Goal: Communication & Community: Answer question/provide support

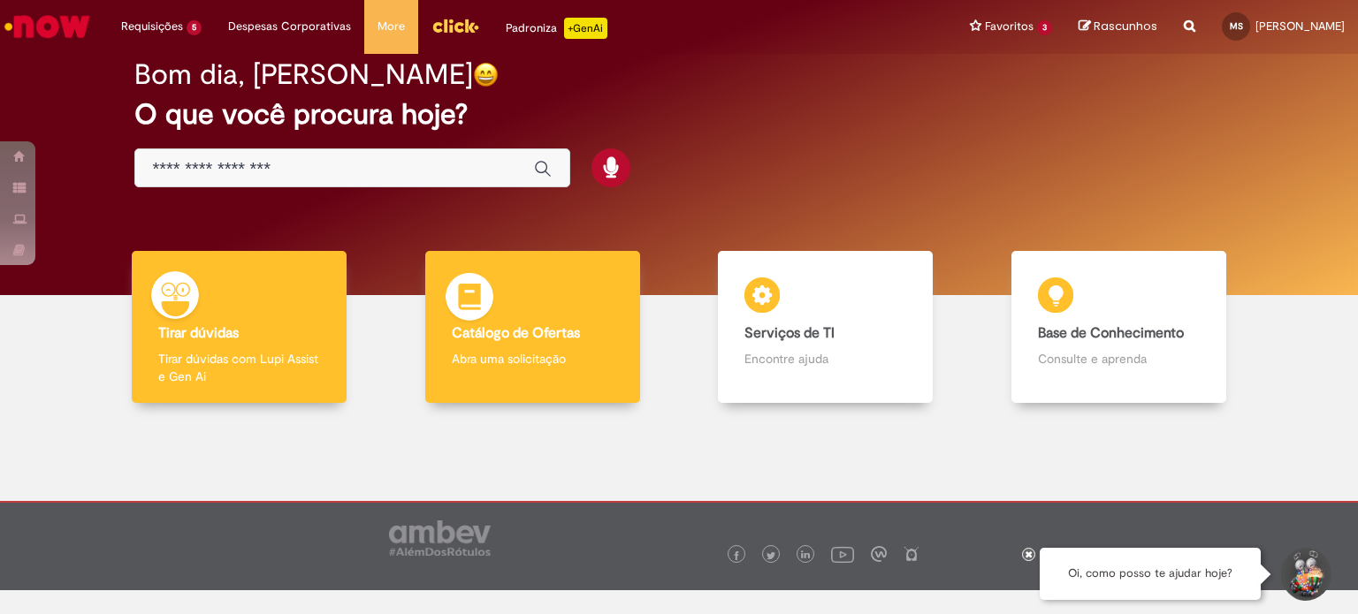
scroll to position [34, 0]
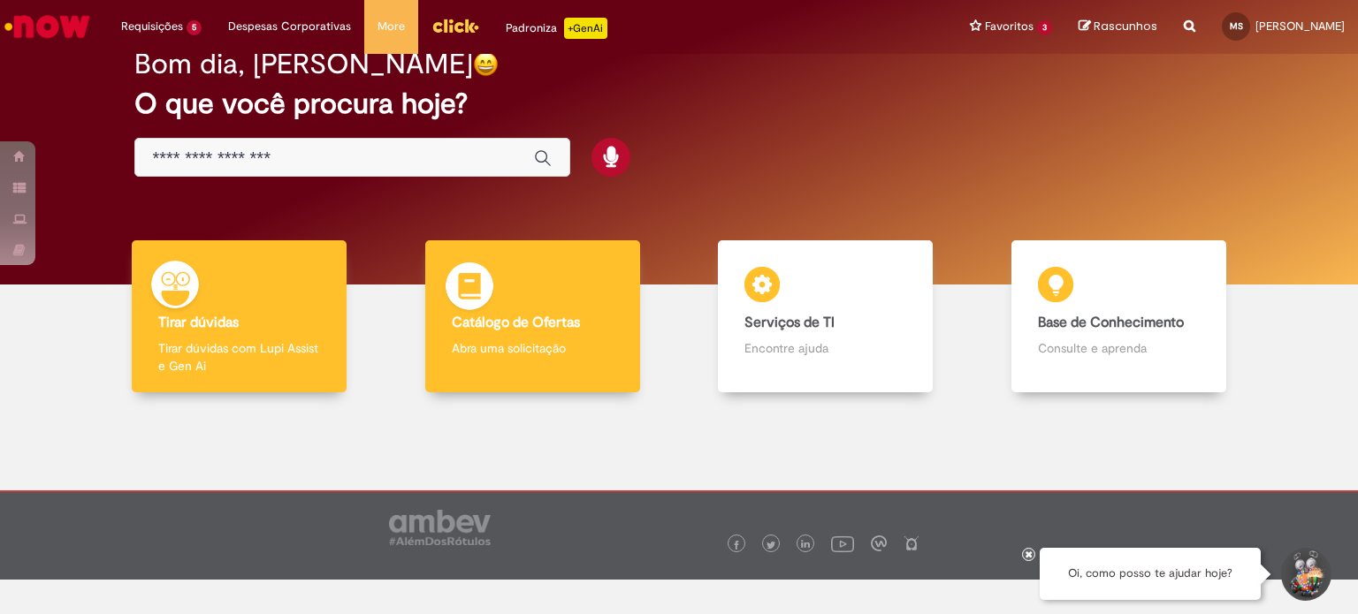
click at [470, 317] on b "Catálogo de Ofertas" at bounding box center [516, 323] width 128 height 18
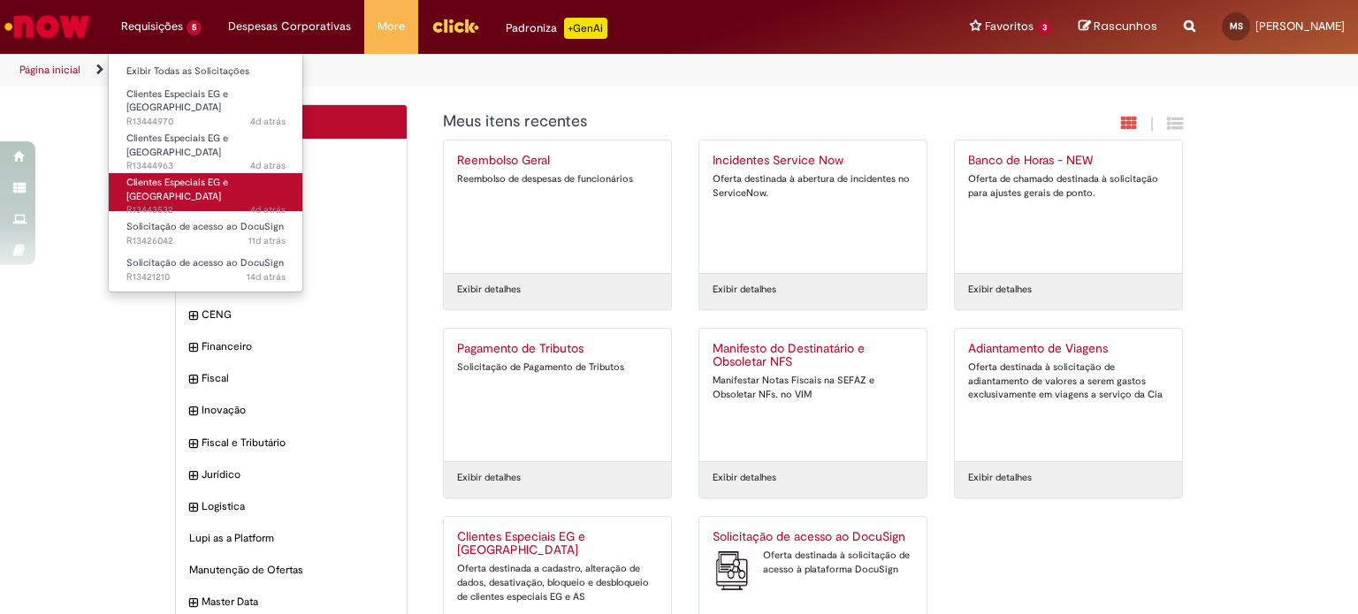
click at [184, 176] on span "Clientes Especiais EG e [GEOGRAPHIC_DATA]" at bounding box center [177, 189] width 102 height 27
click at [180, 203] on span "4d atrás 4 dias atrás R13443532" at bounding box center [205, 210] width 159 height 14
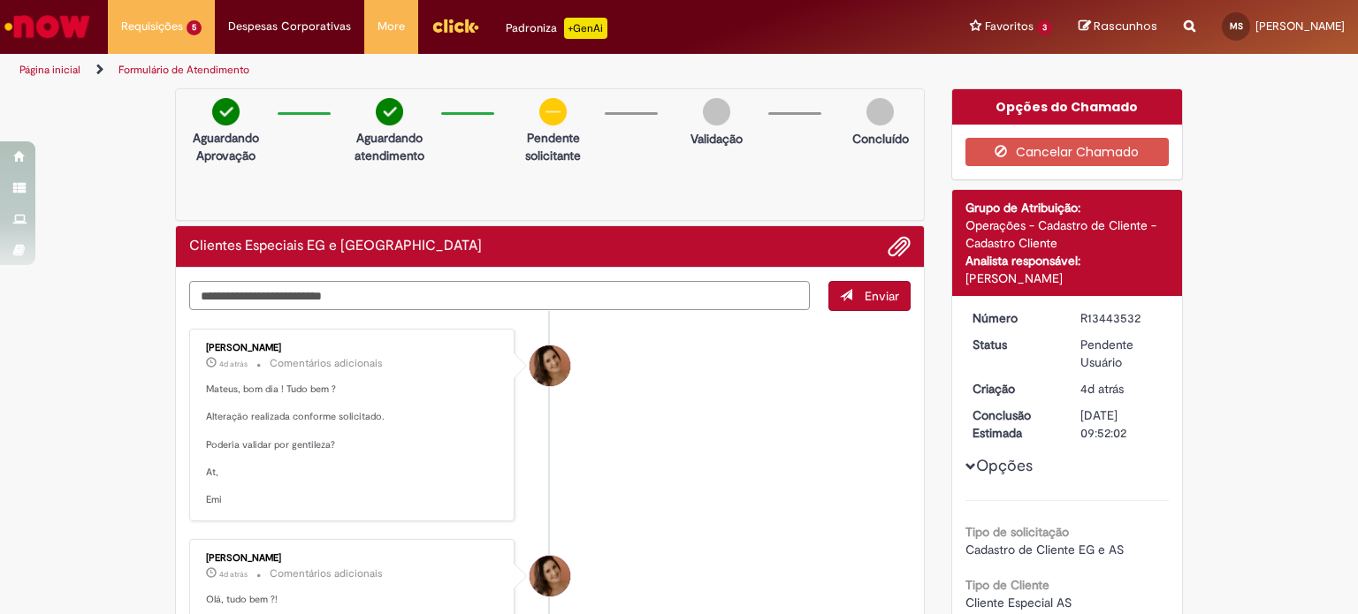
click at [319, 296] on textarea "Digite sua mensagem aqui..." at bounding box center [499, 296] width 620 height 30
click at [322, 292] on textarea "Digite sua mensagem aqui..." at bounding box center [499, 296] width 620 height 30
type textarea "**********"
click at [849, 293] on button "Enviar" at bounding box center [869, 296] width 82 height 30
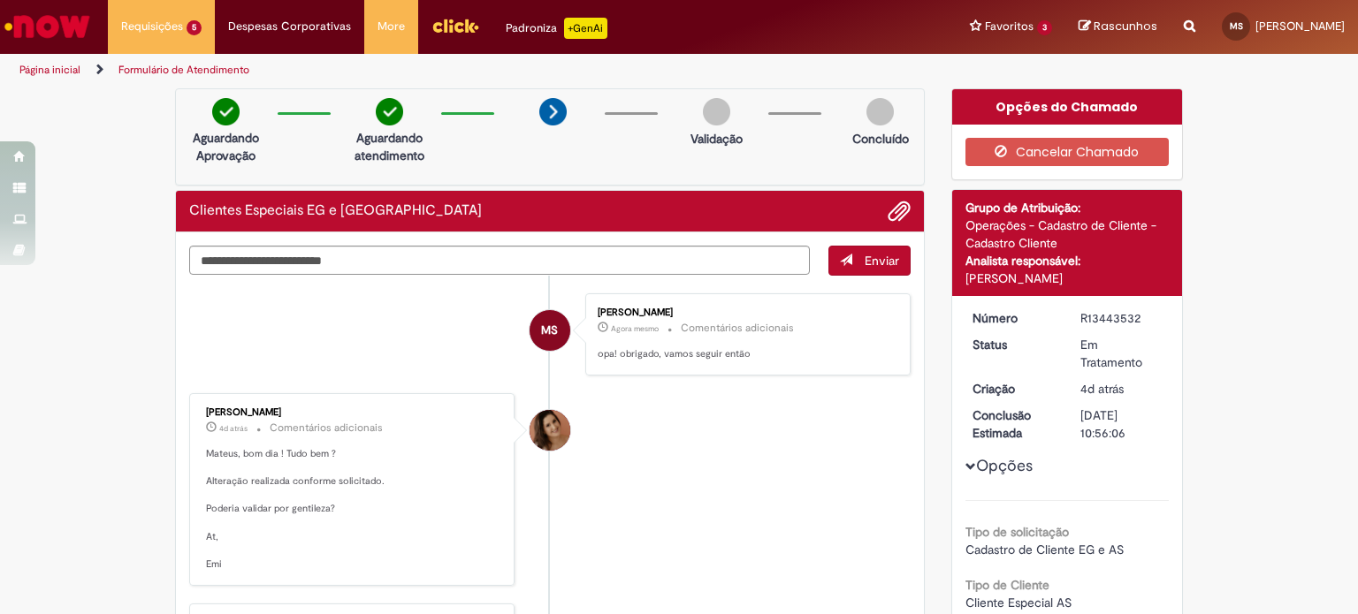
drag, startPoint x: 705, startPoint y: 118, endPoint x: 687, endPoint y: 114, distance: 19.1
click at [705, 116] on img at bounding box center [716, 111] width 27 height 27
click at [552, 110] on img at bounding box center [552, 111] width 27 height 27
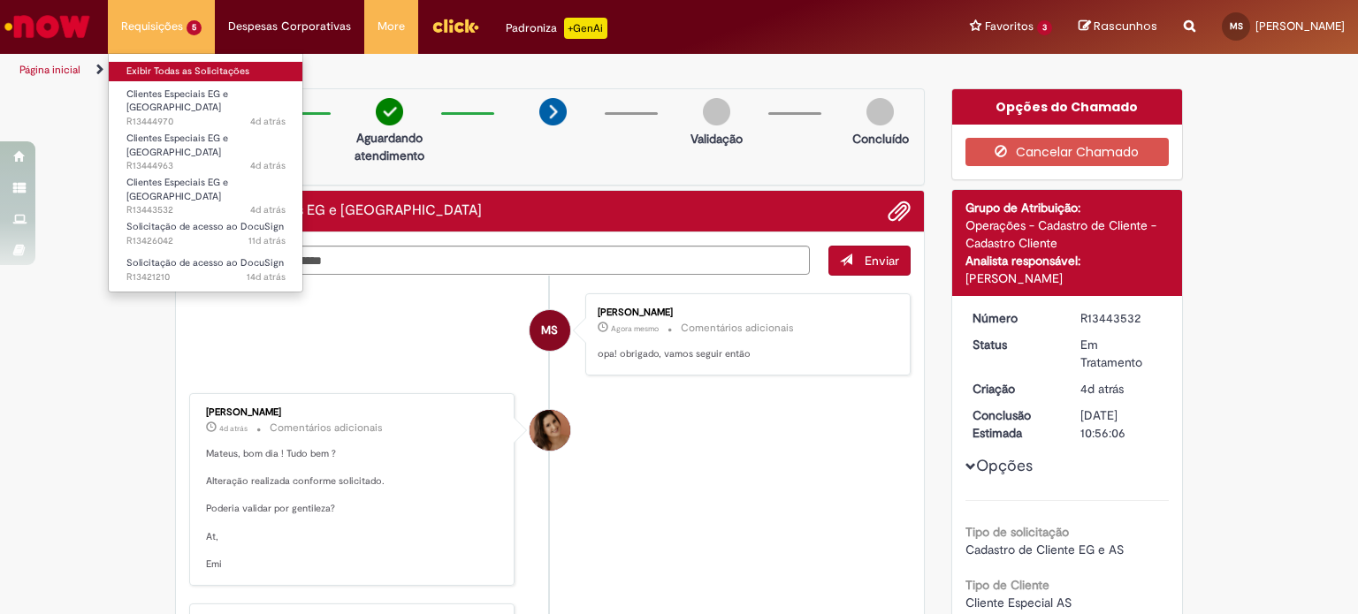
click at [198, 65] on link "Exibir Todas as Solicitações" at bounding box center [206, 71] width 194 height 19
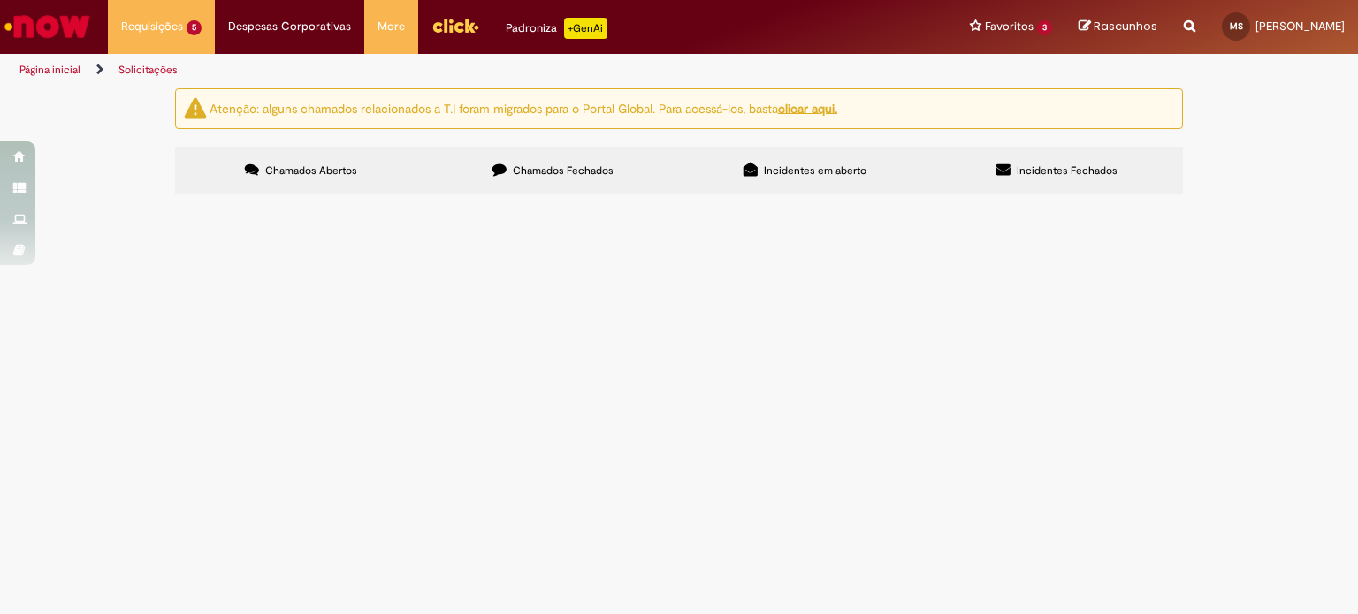
click at [0, 0] on span "segue anexado a planilha padrão de criação da loja do novo atacarejo na cidade …" at bounding box center [0, 0] width 0 height 0
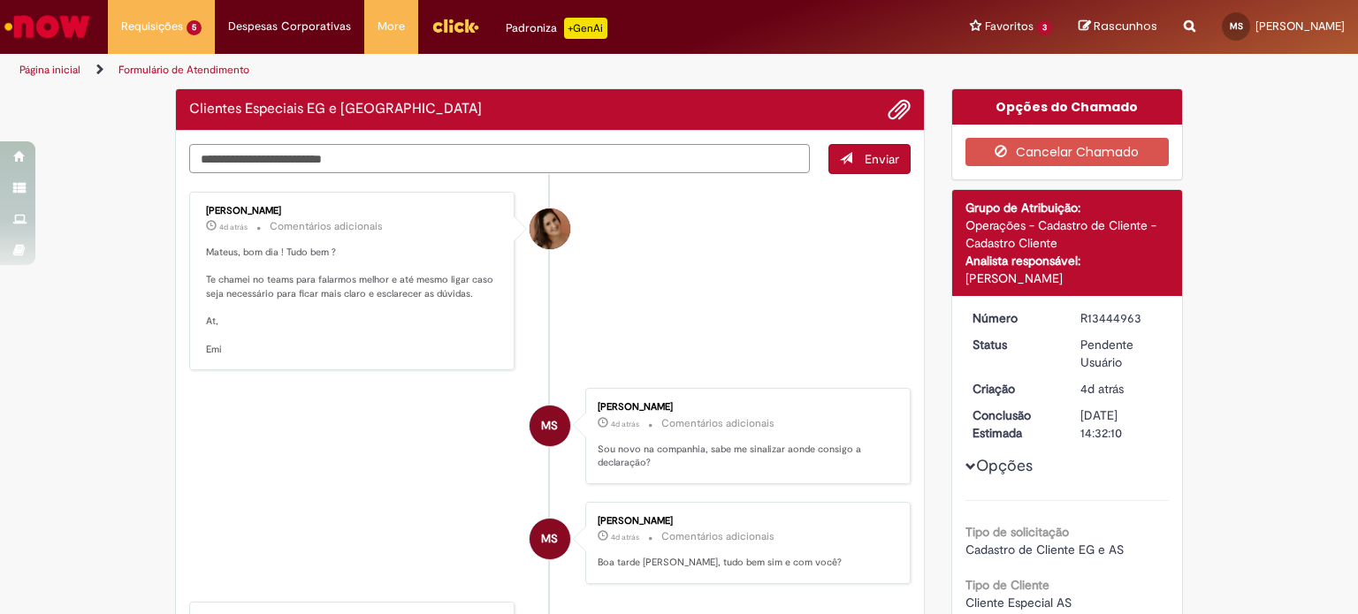
click at [400, 156] on textarea "Digite sua mensagem aqui..." at bounding box center [499, 159] width 620 height 30
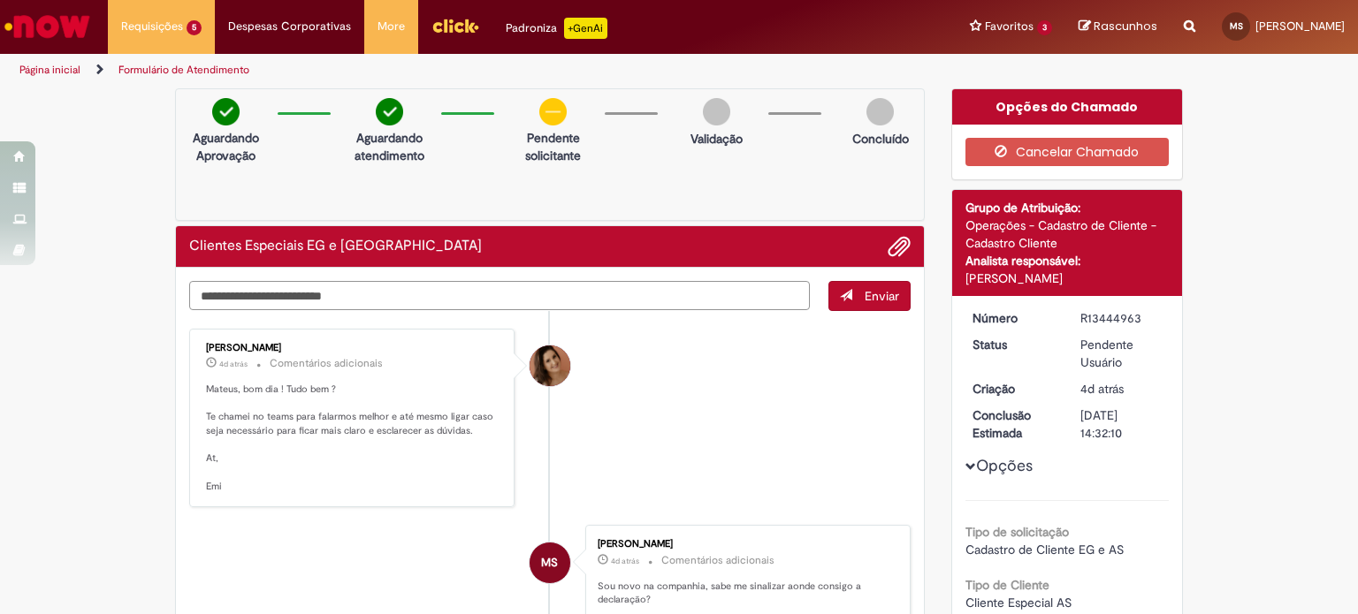
click at [390, 289] on textarea "Digite sua mensagem aqui..." at bounding box center [499, 296] width 620 height 30
type textarea "**********"
click at [879, 285] on button "Enviar" at bounding box center [869, 296] width 82 height 30
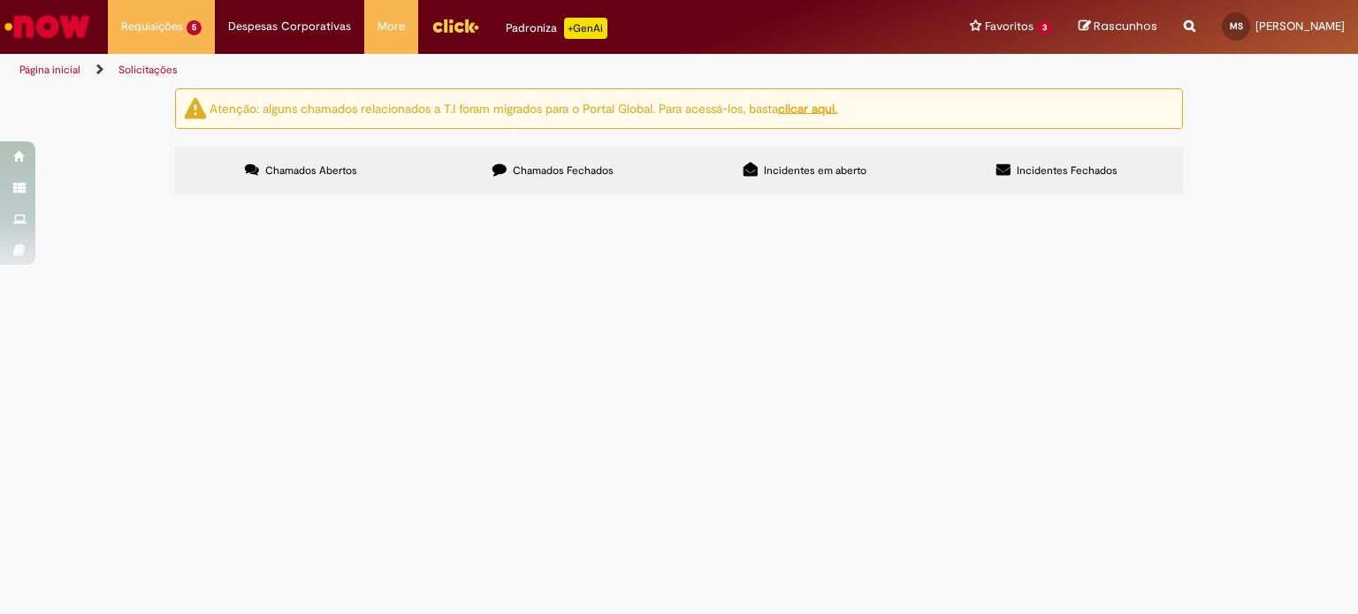
click at [0, 0] on span "Clientes Especiais EG e [GEOGRAPHIC_DATA]" at bounding box center [0, 0] width 0 height 0
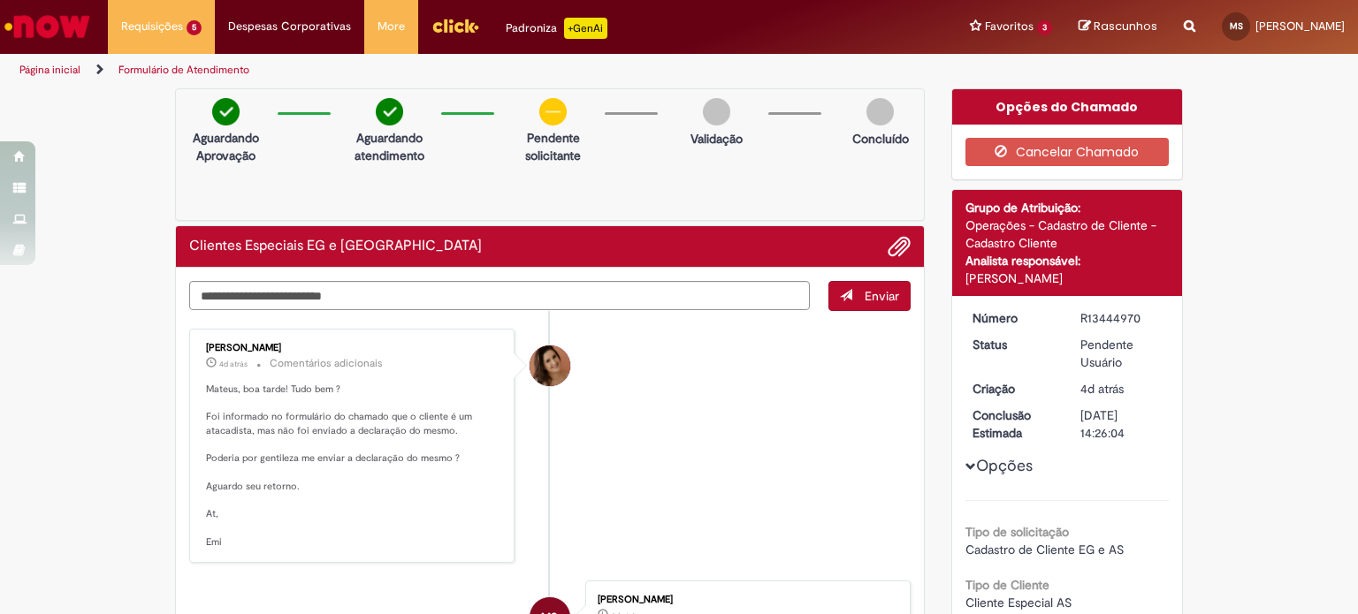
click at [466, 157] on div "Aguardando Aprovação Aguardando atendimento Clique para exibir Pendente solicit…" at bounding box center [550, 154] width 750 height 133
click at [457, 281] on textarea "Digite sua mensagem aqui..." at bounding box center [499, 296] width 620 height 30
click at [336, 297] on textarea "**********" at bounding box center [499, 296] width 620 height 30
type textarea "**********"
click at [864, 296] on span "Enviar" at bounding box center [881, 296] width 34 height 16
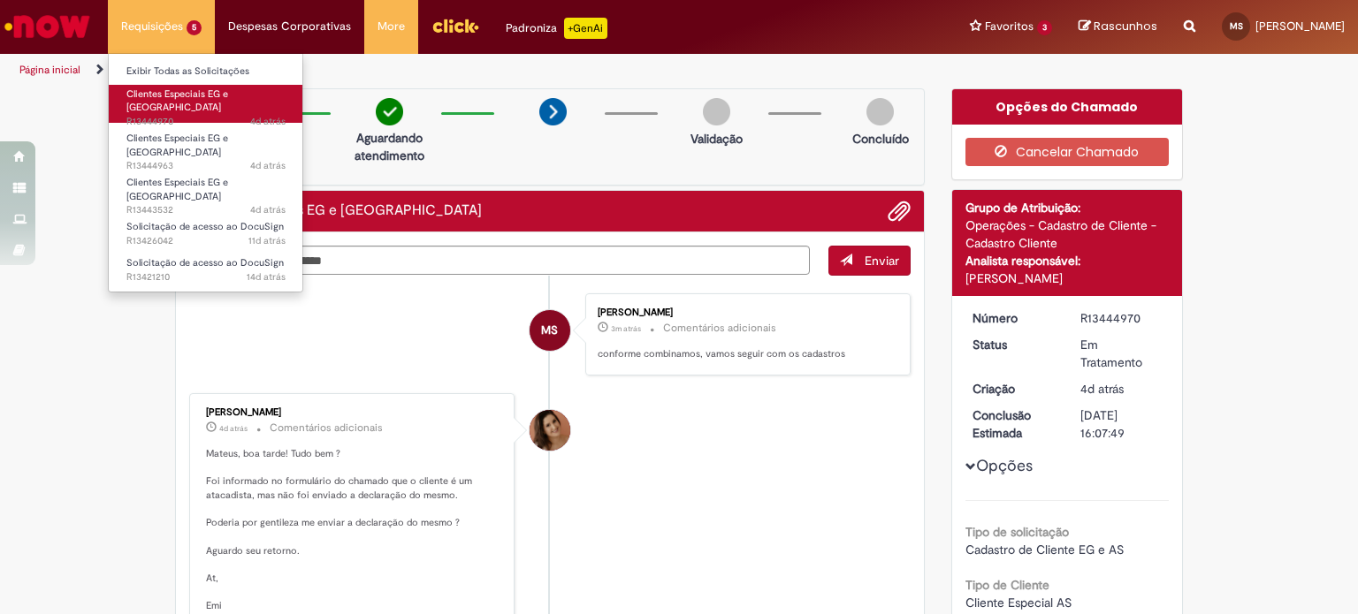
click at [179, 115] on span "4d atrás 4 dias atrás R13444970" at bounding box center [205, 122] width 159 height 14
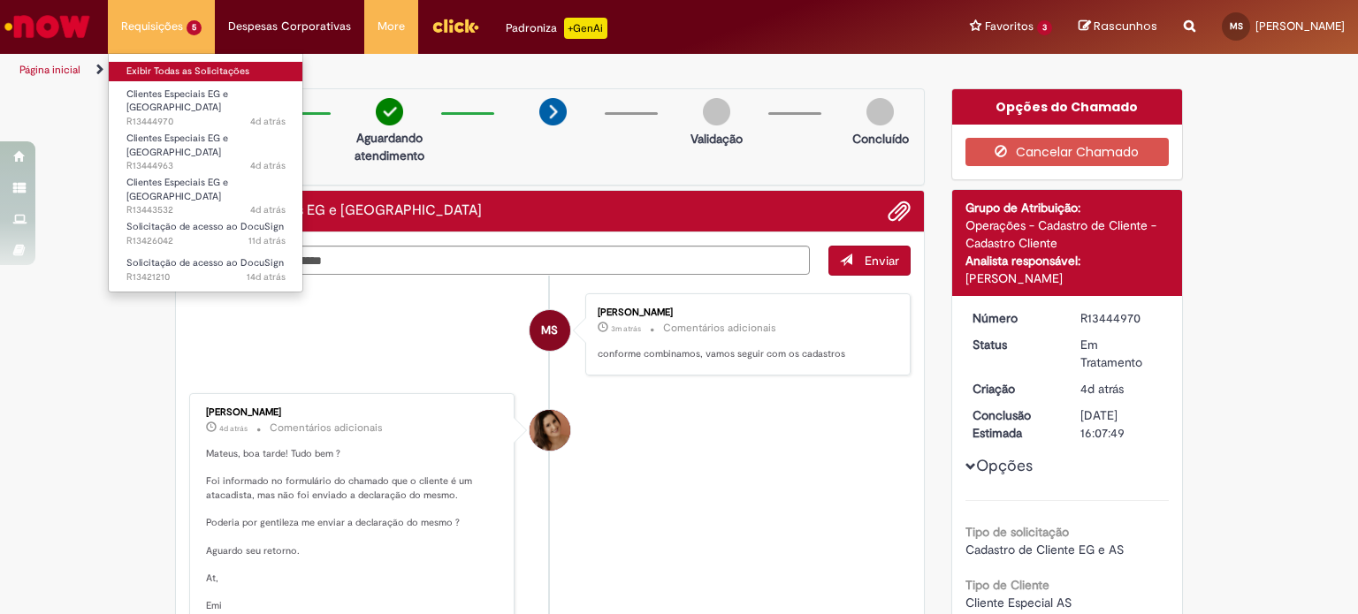
click at [177, 62] on link "Exibir Todas as Solicitações" at bounding box center [206, 71] width 194 height 19
click at [201, 73] on link "Exibir Todas as Solicitações" at bounding box center [206, 71] width 194 height 19
click at [188, 77] on link "Exibir Todas as Solicitações" at bounding box center [206, 71] width 194 height 19
click at [225, 73] on link "Exibir Todas as Solicitações" at bounding box center [206, 71] width 194 height 19
click at [173, 66] on link "Exibir Todas as Solicitações" at bounding box center [206, 71] width 194 height 19
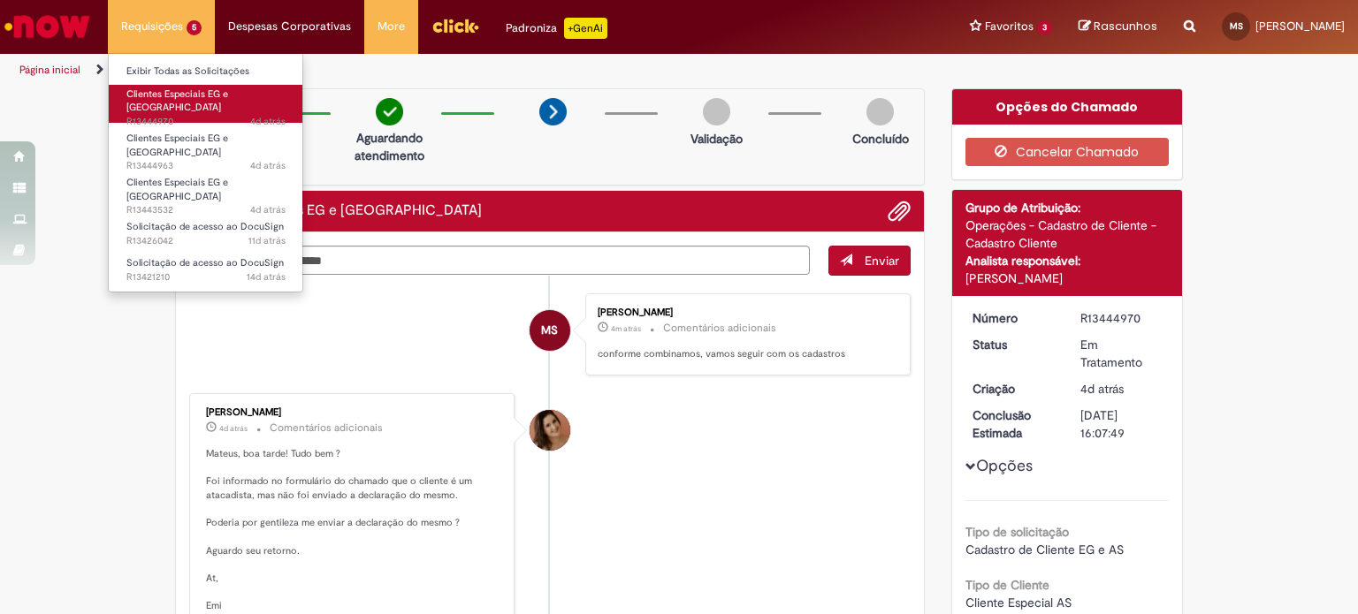
click at [175, 115] on span "4d atrás 4 dias atrás R13444970" at bounding box center [205, 122] width 159 height 14
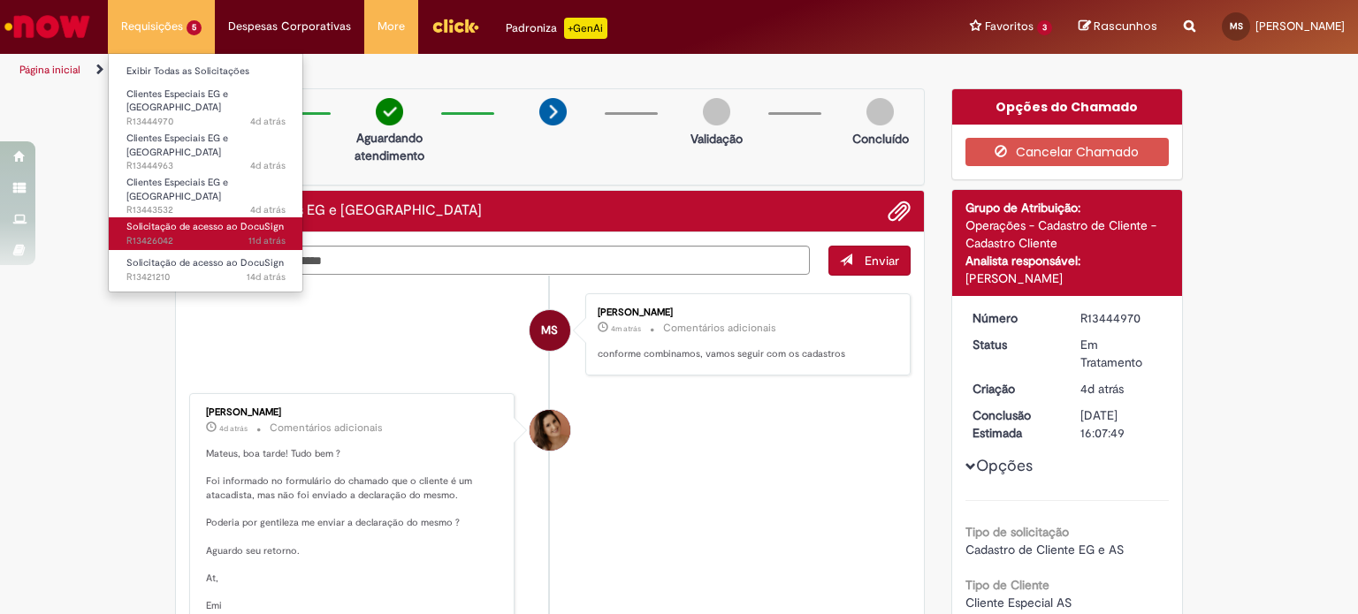
click at [194, 220] on span "Solicitação de acesso ao DocuSign" at bounding box center [204, 226] width 157 height 13
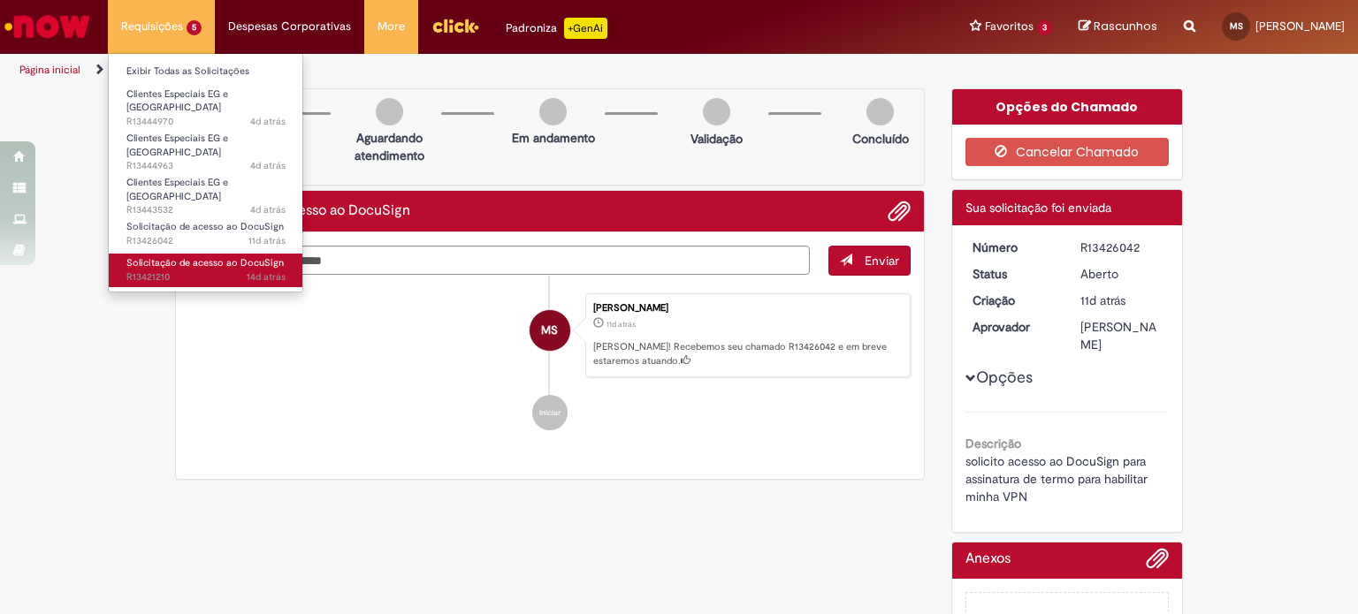
click at [207, 254] on link "Solicitação de acesso ao DocuSign 14d atrás 14 dias atrás R13421210" at bounding box center [206, 270] width 194 height 33
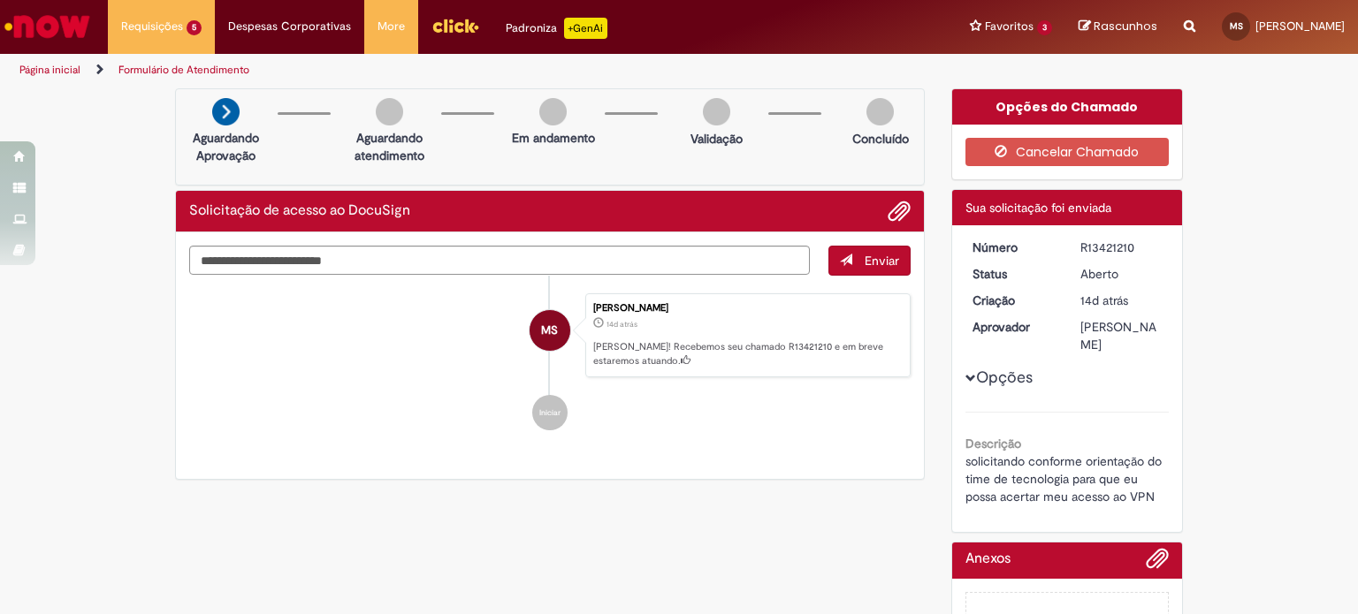
click at [49, 17] on img "Ir para a Homepage" at bounding box center [47, 26] width 91 height 35
